Goal: Task Accomplishment & Management: Use online tool/utility

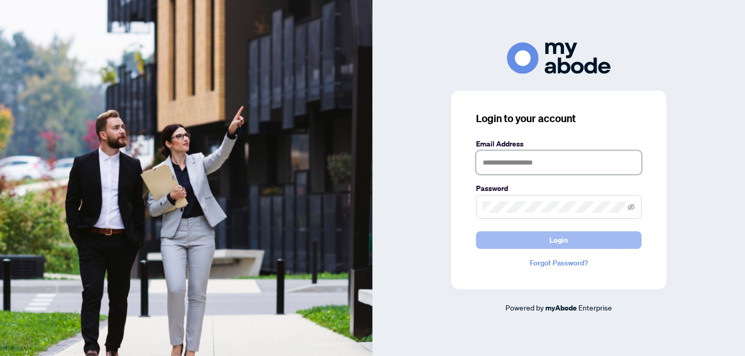
type input "**********"
click at [564, 243] on span "Login" at bounding box center [558, 240] width 19 height 17
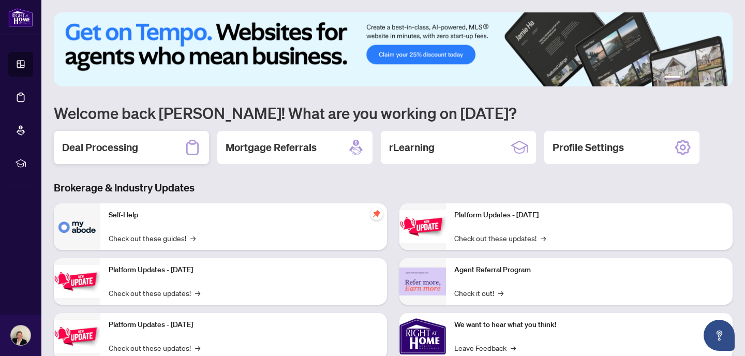
click at [88, 146] on h2 "Deal Processing" at bounding box center [100, 147] width 76 height 14
